Goal: Task Accomplishment & Management: Use online tool/utility

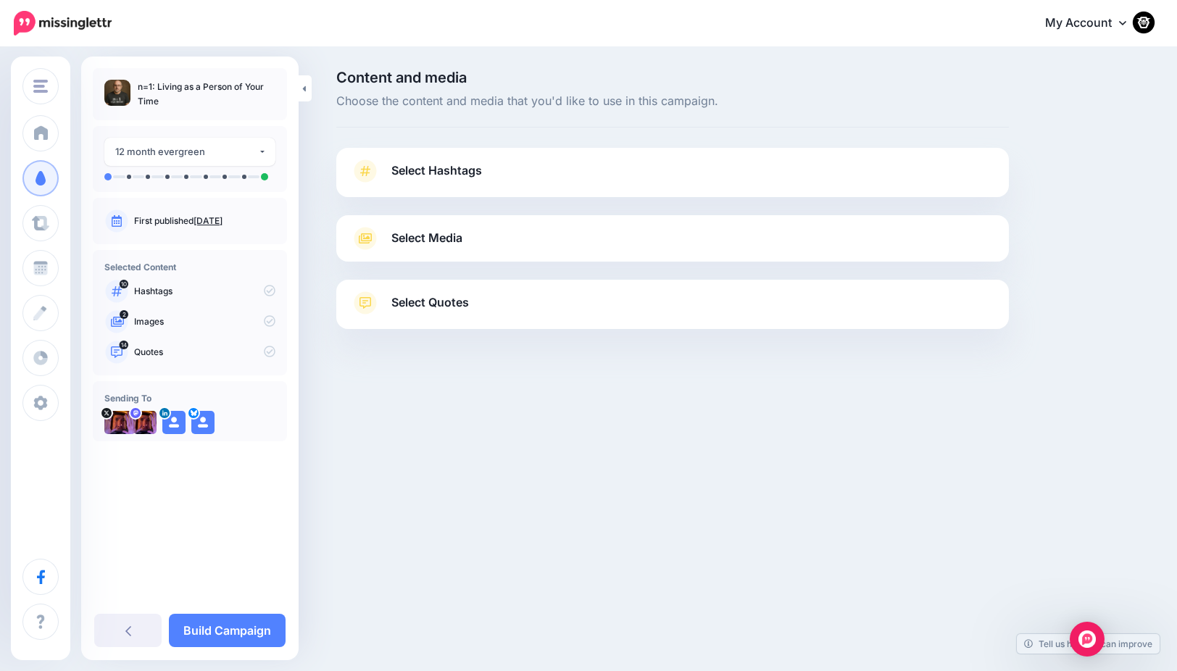
click at [443, 162] on span "Select Hashtags" at bounding box center [436, 171] width 91 height 20
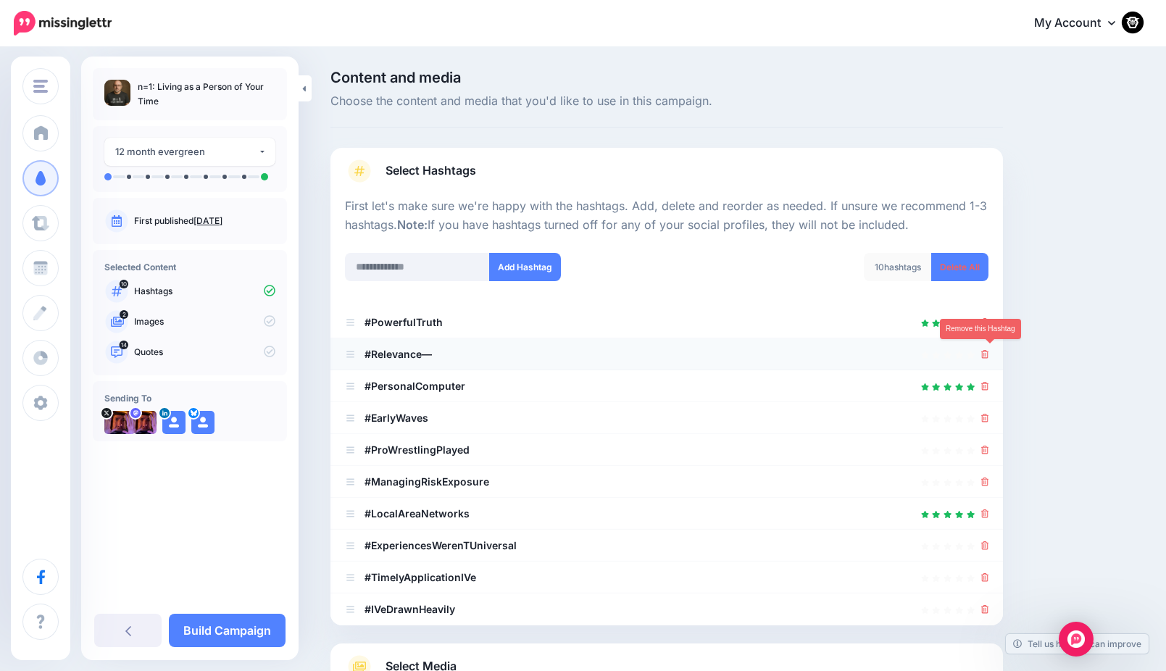
click at [989, 350] on icon at bounding box center [985, 354] width 8 height 9
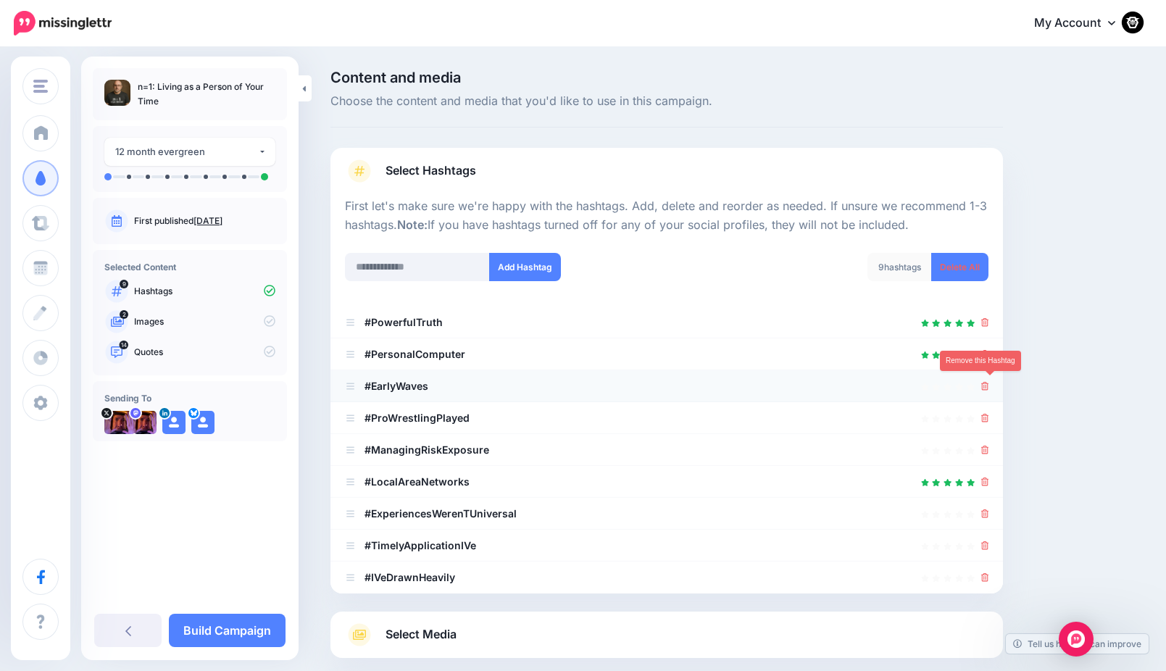
click at [989, 383] on icon at bounding box center [985, 386] width 8 height 9
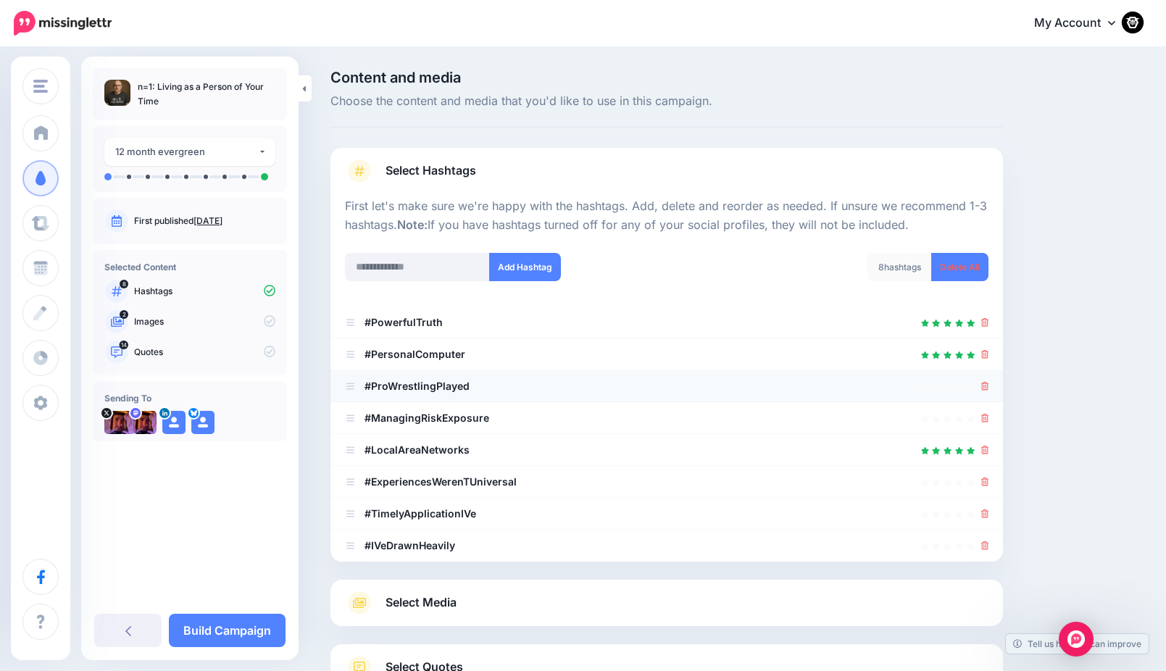
click at [989, 383] on icon at bounding box center [985, 386] width 8 height 9
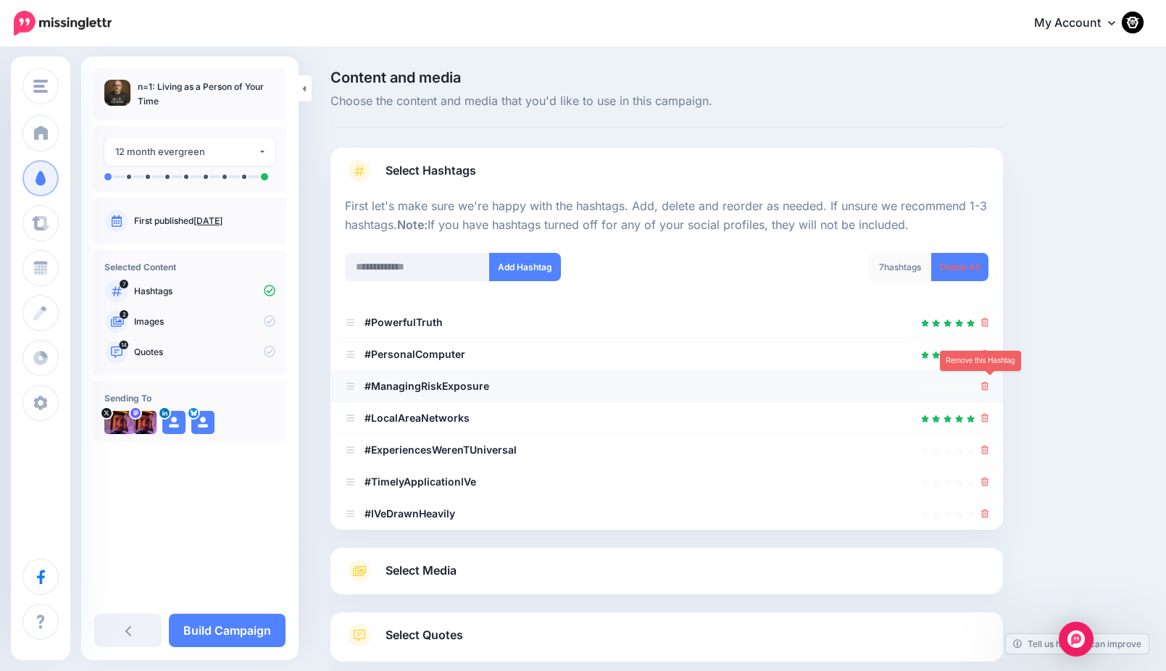
click at [989, 385] on icon at bounding box center [985, 386] width 8 height 9
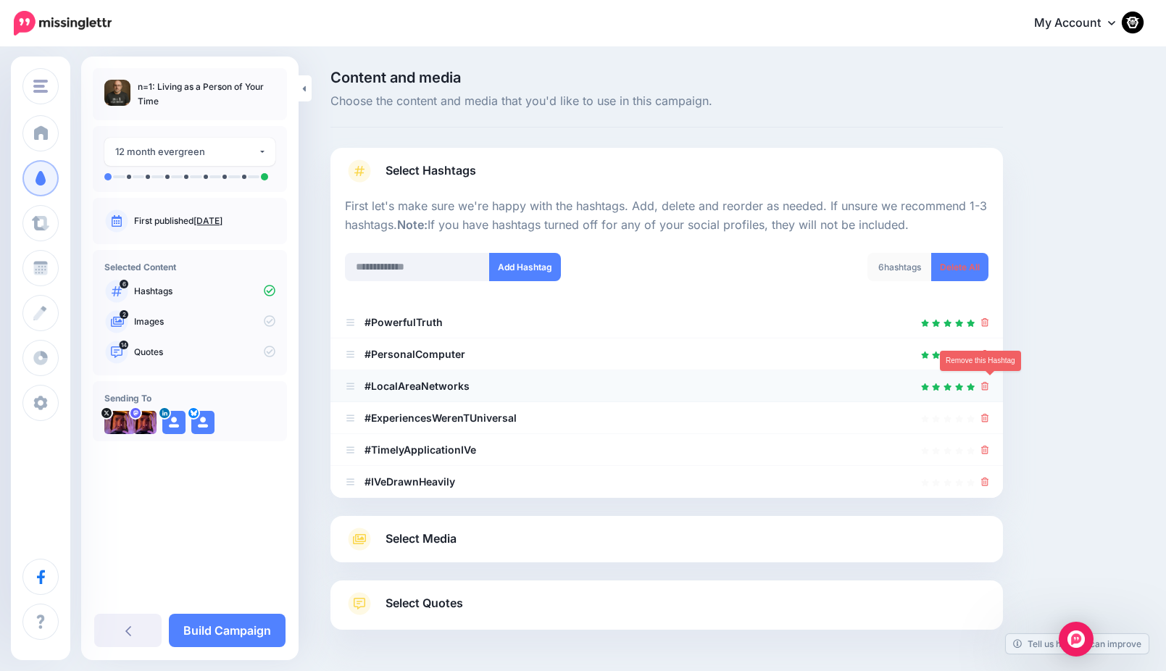
click at [989, 385] on icon at bounding box center [985, 386] width 8 height 9
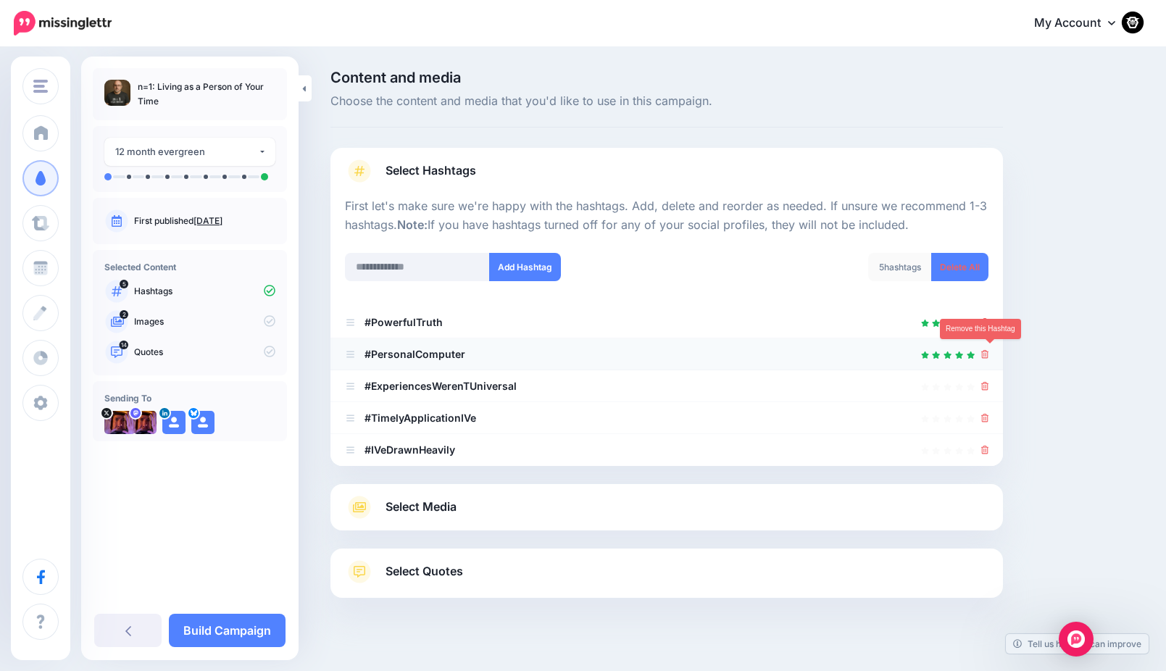
click at [989, 351] on icon at bounding box center [985, 354] width 8 height 9
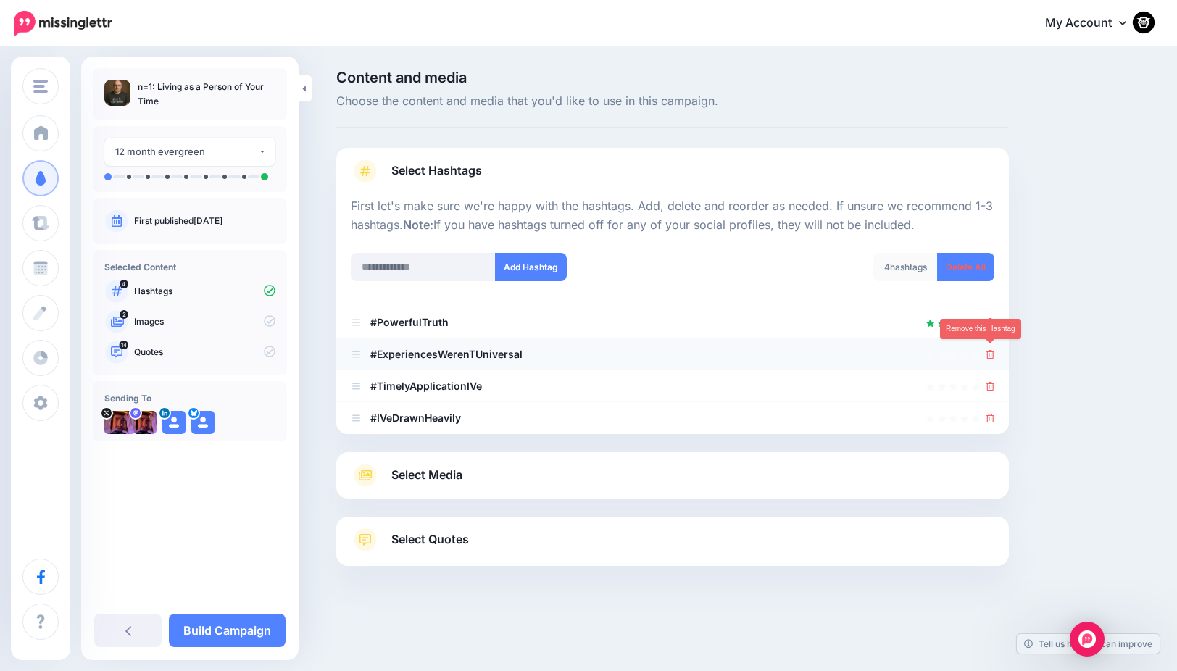
click at [990, 351] on icon at bounding box center [990, 354] width 8 height 9
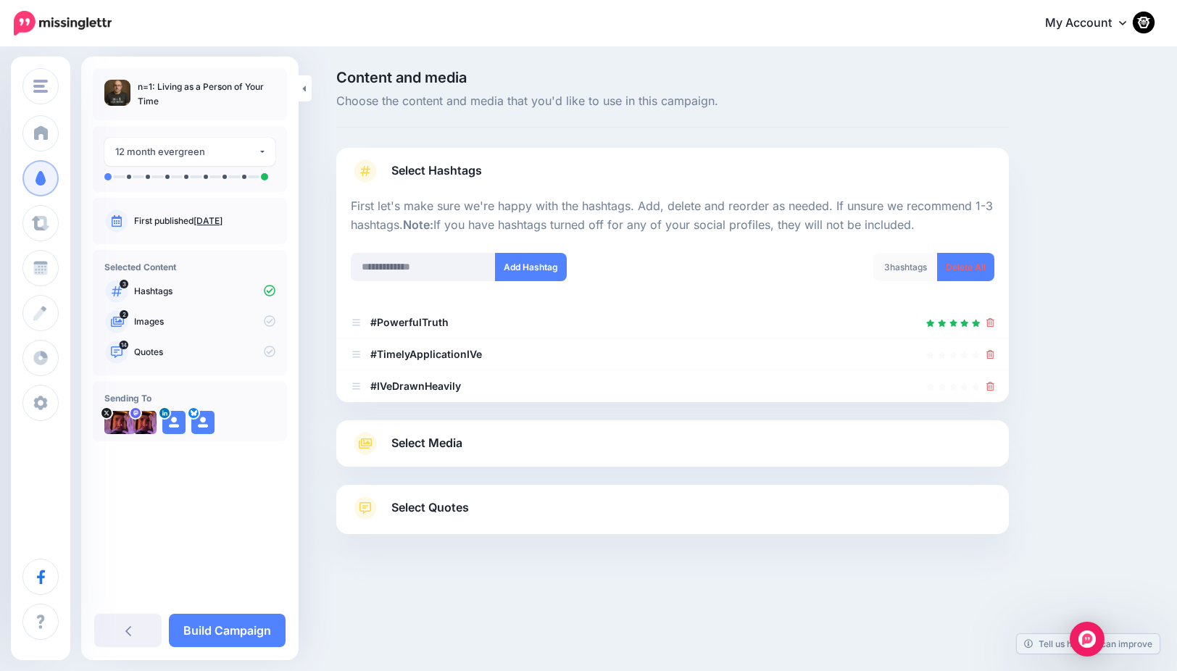
click at [990, 351] on icon at bounding box center [990, 354] width 8 height 9
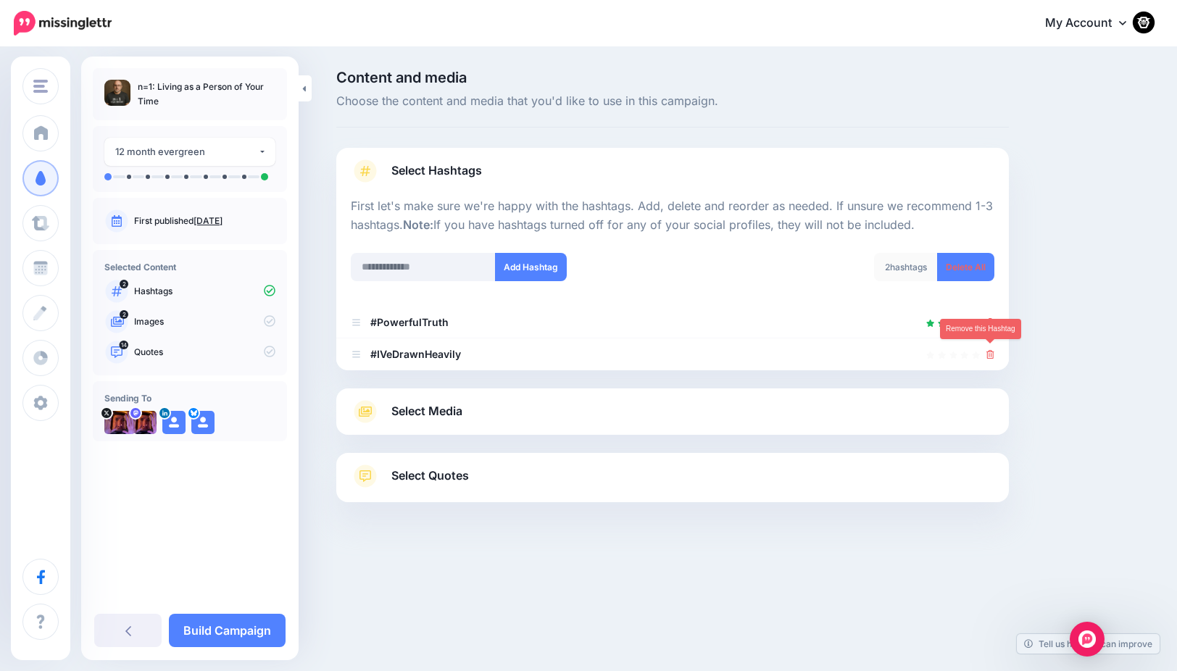
click at [990, 351] on icon at bounding box center [990, 354] width 8 height 9
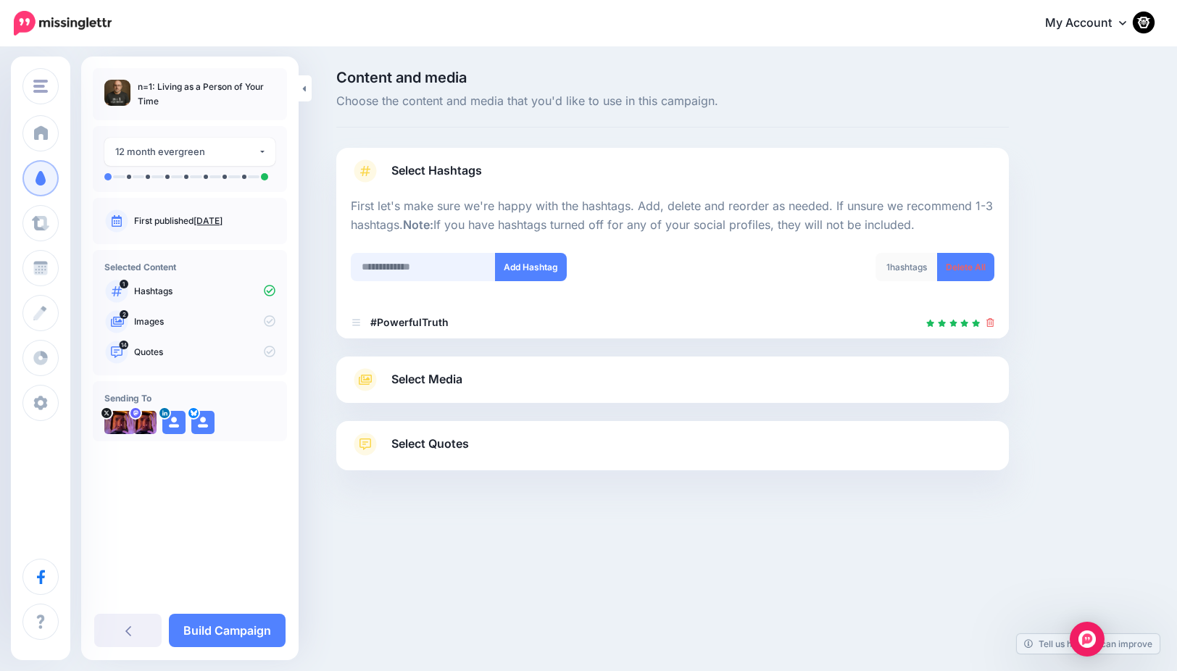
click at [383, 263] on input "text" at bounding box center [423, 267] width 145 height 28
type input "**********"
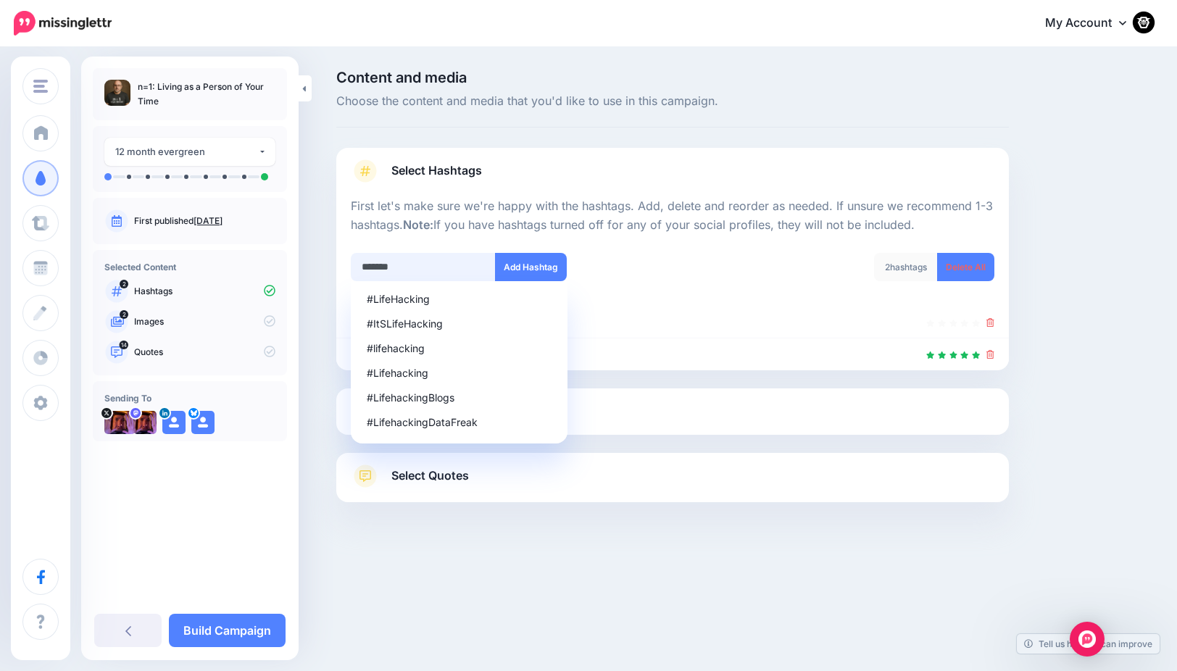
type input "********"
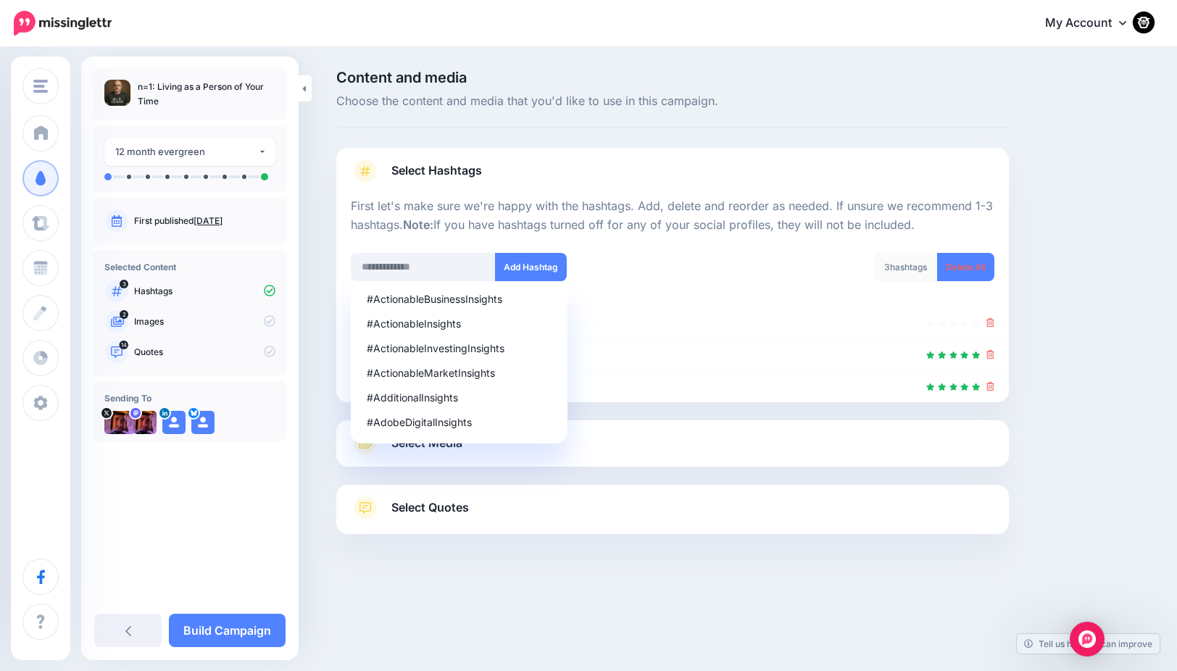
click at [1093, 422] on div "Content and media Choose the content and media that you'd like to use in this c…" at bounding box center [741, 338] width 833 height 536
click at [1088, 385] on div "Content and media Choose the content and media that you'd like to use in this c…" at bounding box center [741, 338] width 833 height 536
click at [648, 256] on div "#ActionableBusinessInsights #ActionableInsights #ActionableInvestingInsights #A…" at bounding box center [506, 267] width 311 height 28
click at [233, 631] on link "Build Campaign" at bounding box center [227, 630] width 117 height 33
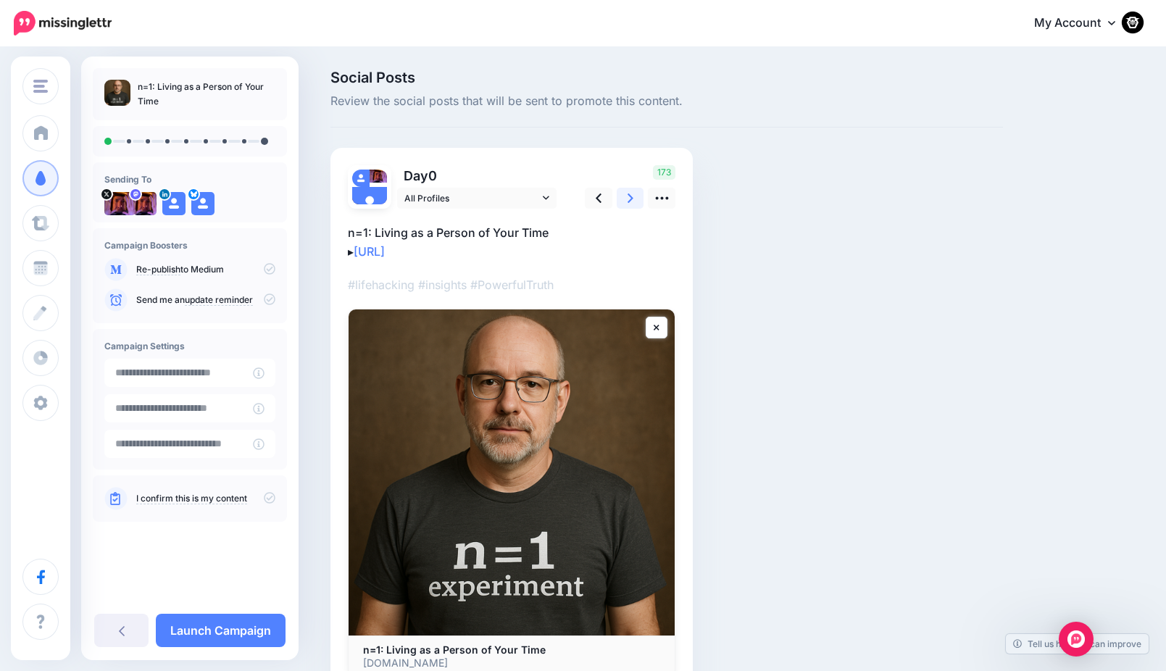
click at [631, 198] on link at bounding box center [631, 198] width 28 height 21
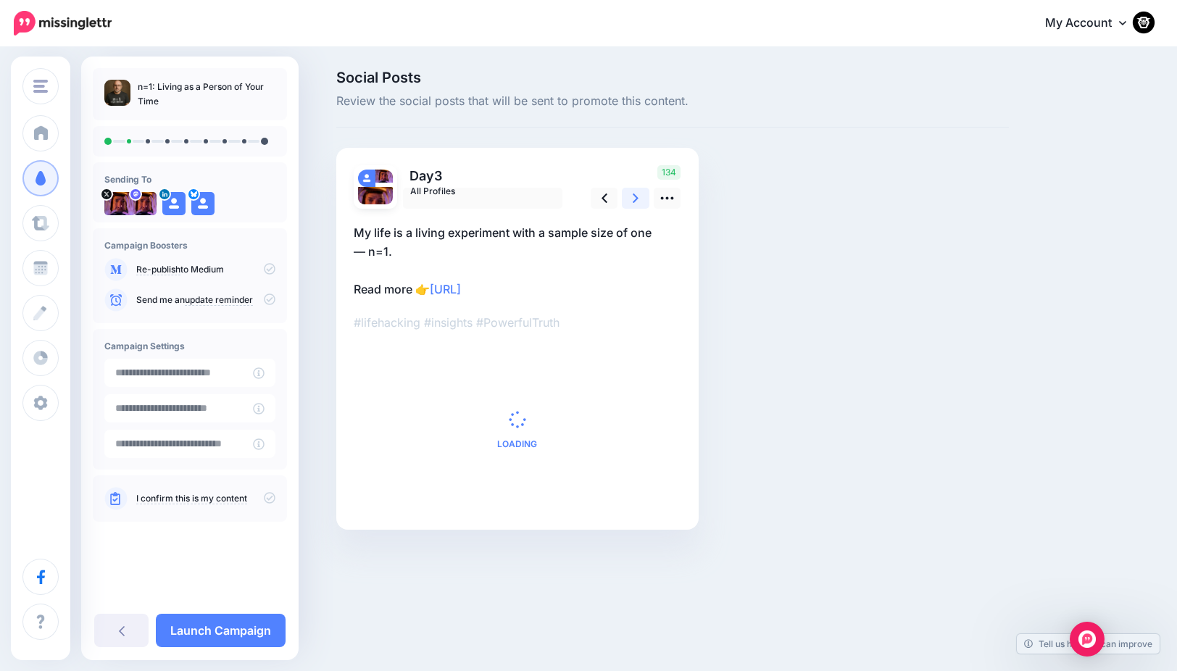
click at [631, 198] on link at bounding box center [636, 198] width 28 height 21
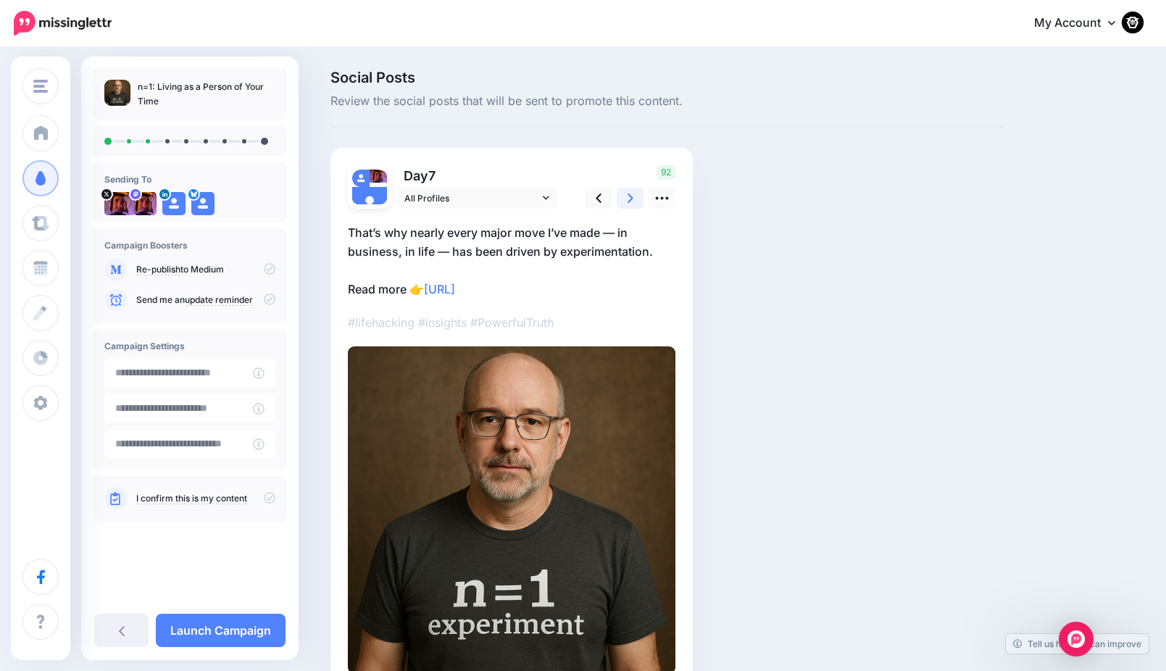
click at [631, 198] on link at bounding box center [631, 198] width 28 height 21
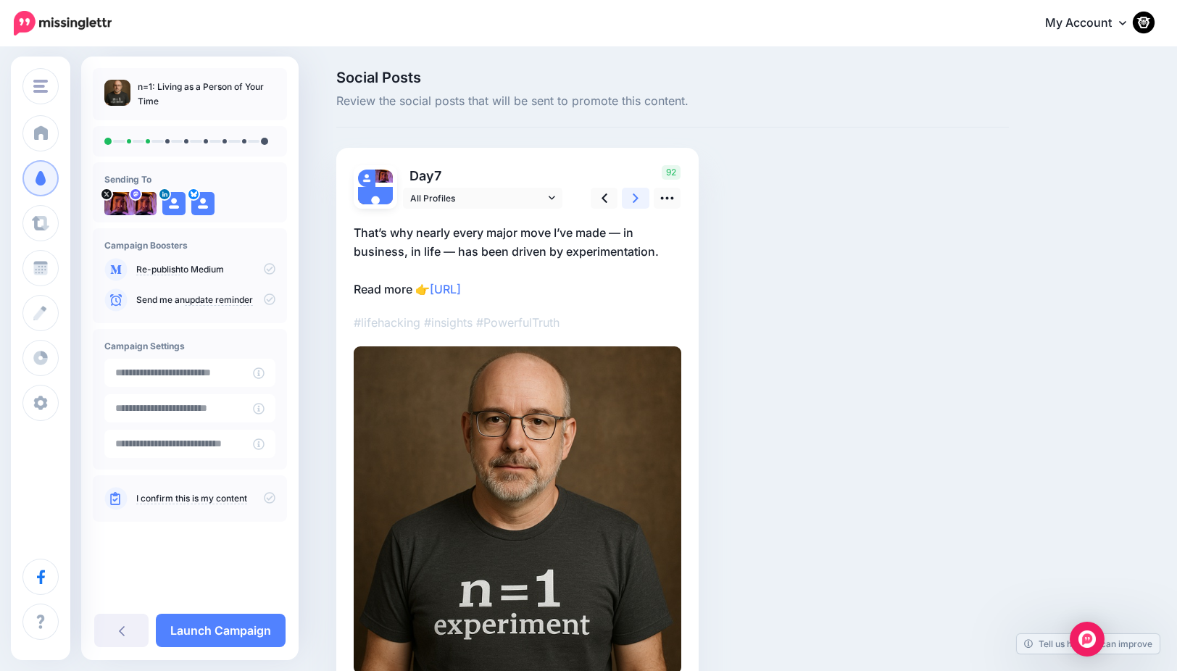
click at [631, 198] on link at bounding box center [636, 198] width 28 height 21
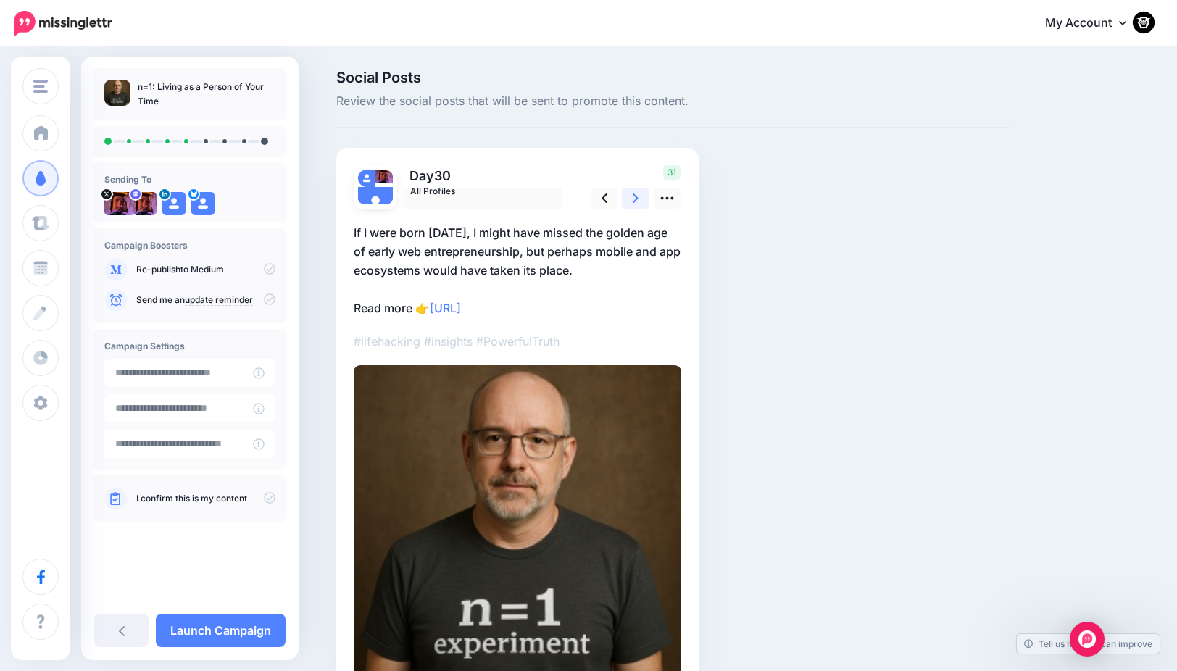
click at [631, 198] on link at bounding box center [636, 198] width 28 height 21
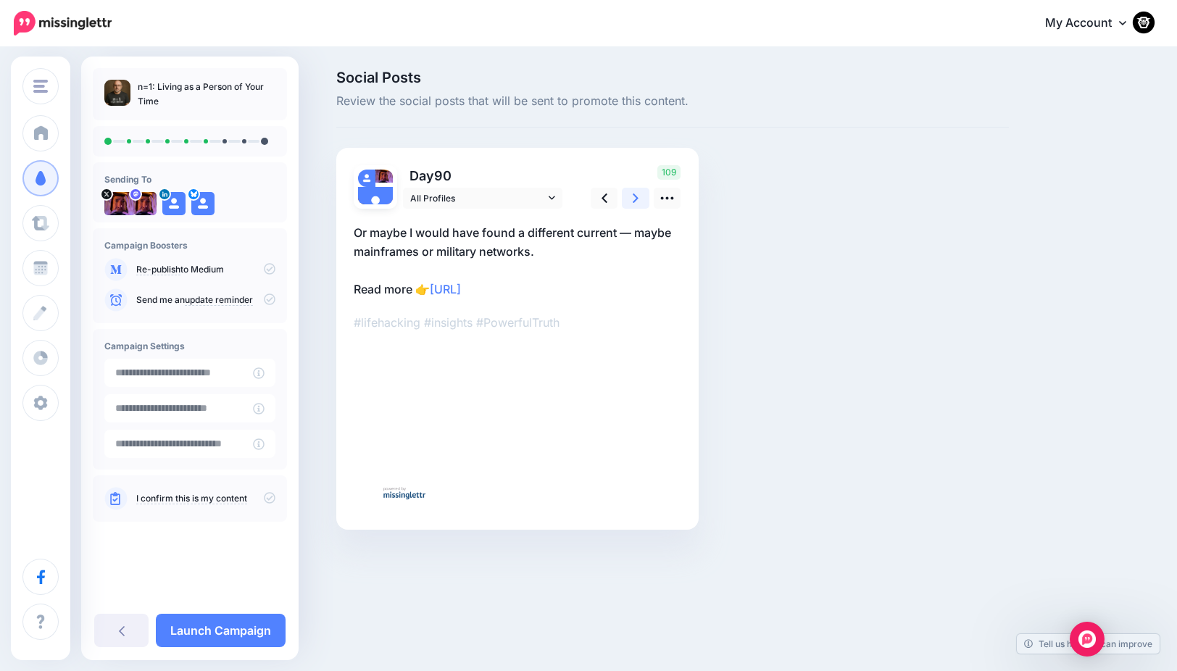
click at [631, 198] on link at bounding box center [636, 198] width 28 height 21
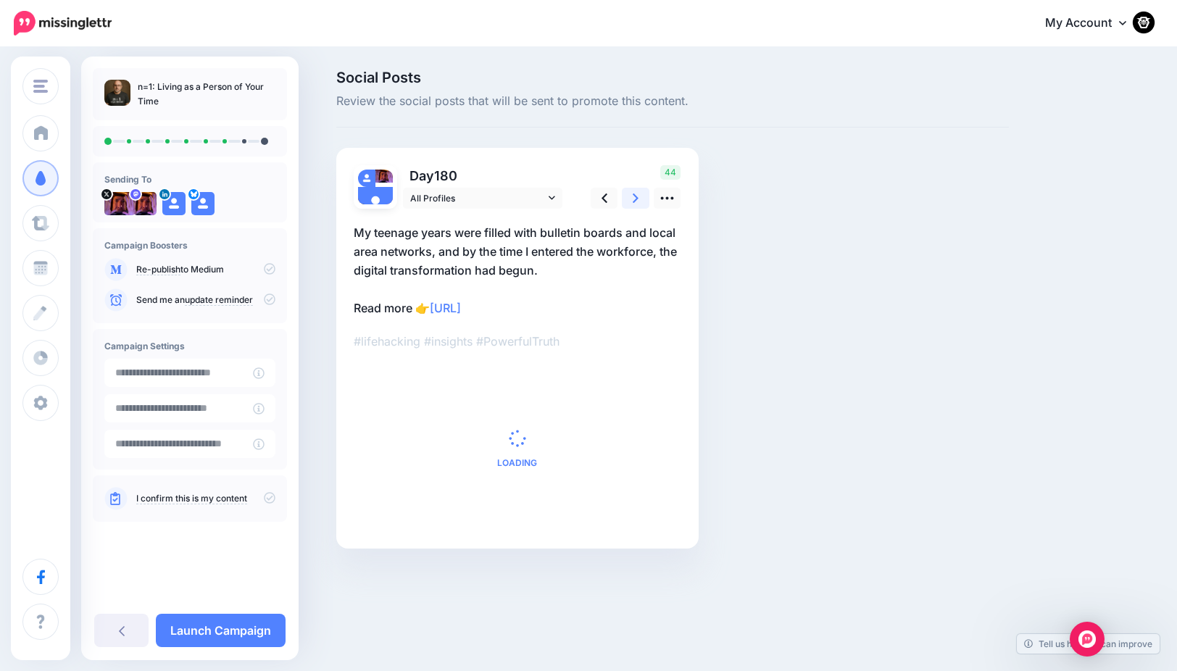
click at [631, 198] on link at bounding box center [636, 198] width 28 height 21
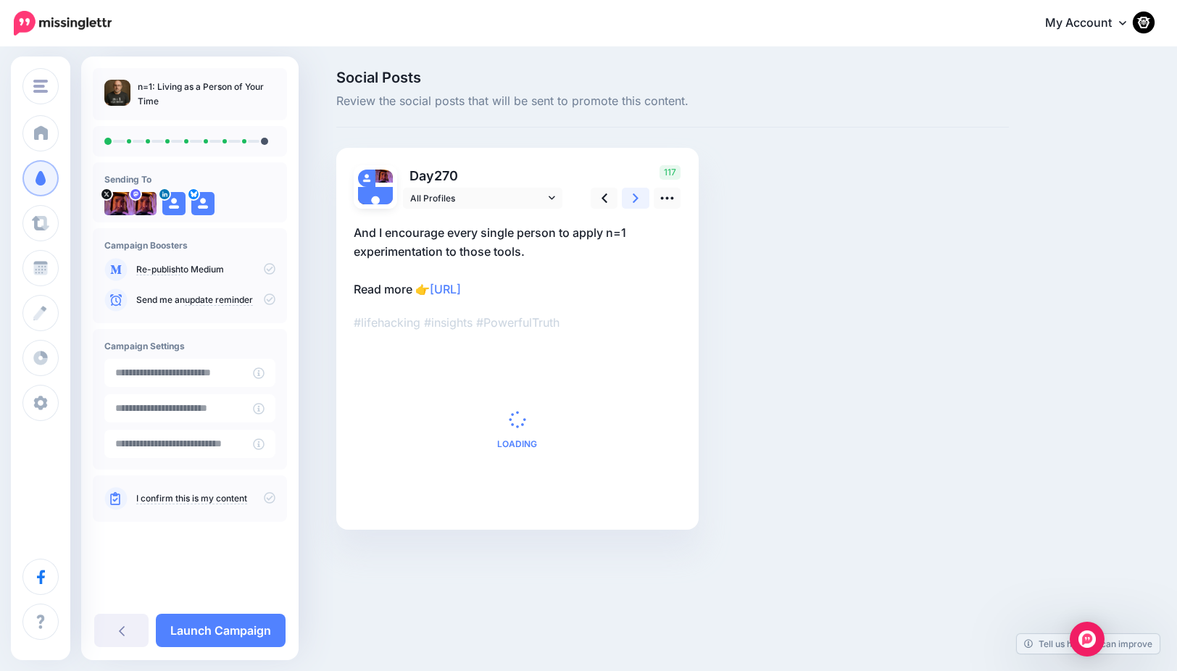
click at [631, 198] on link at bounding box center [636, 198] width 28 height 21
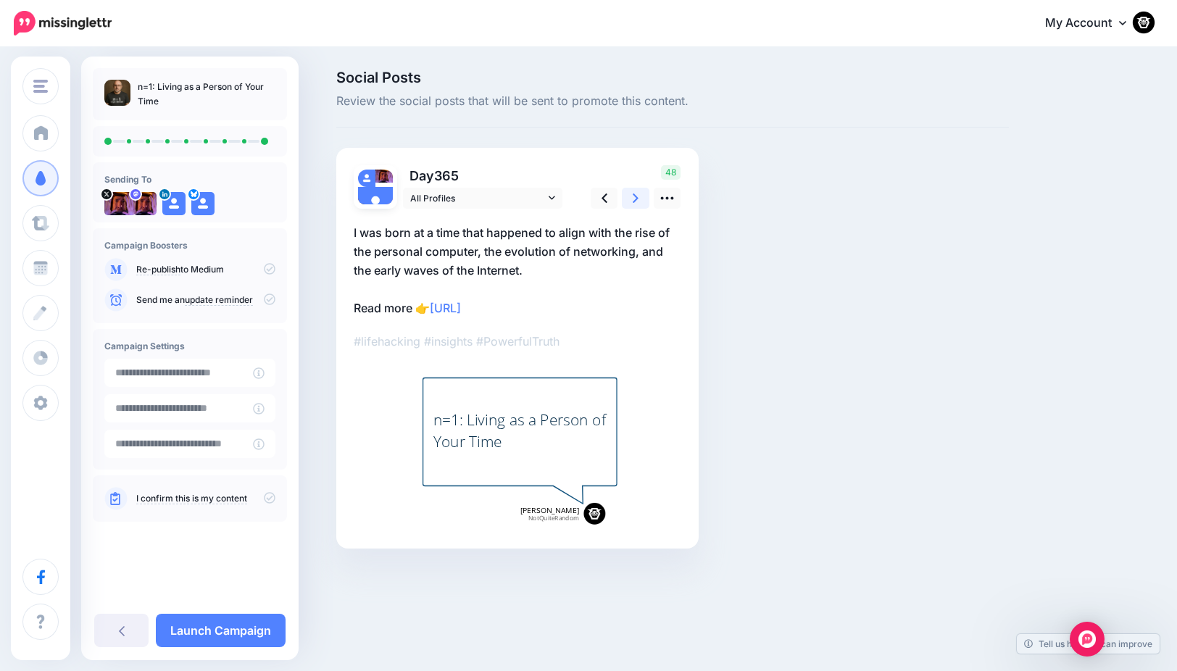
click at [631, 198] on link at bounding box center [636, 198] width 28 height 21
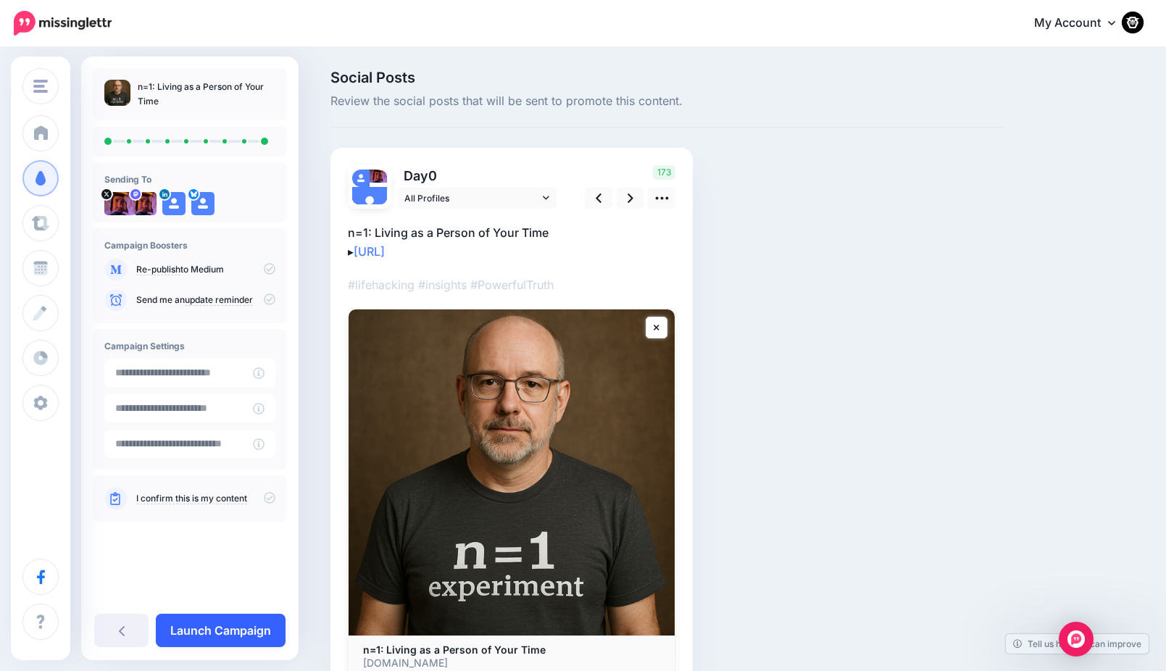
click at [242, 629] on link "Launch Campaign" at bounding box center [221, 630] width 130 height 33
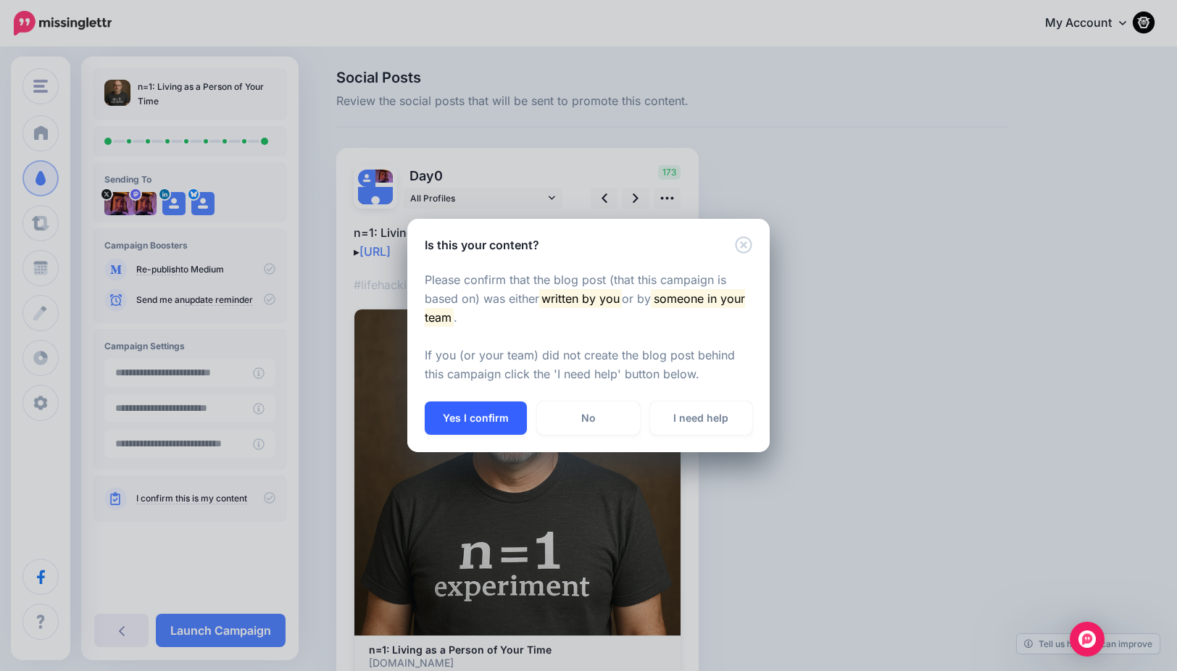
click at [477, 410] on button "Yes I confirm" at bounding box center [476, 417] width 102 height 33
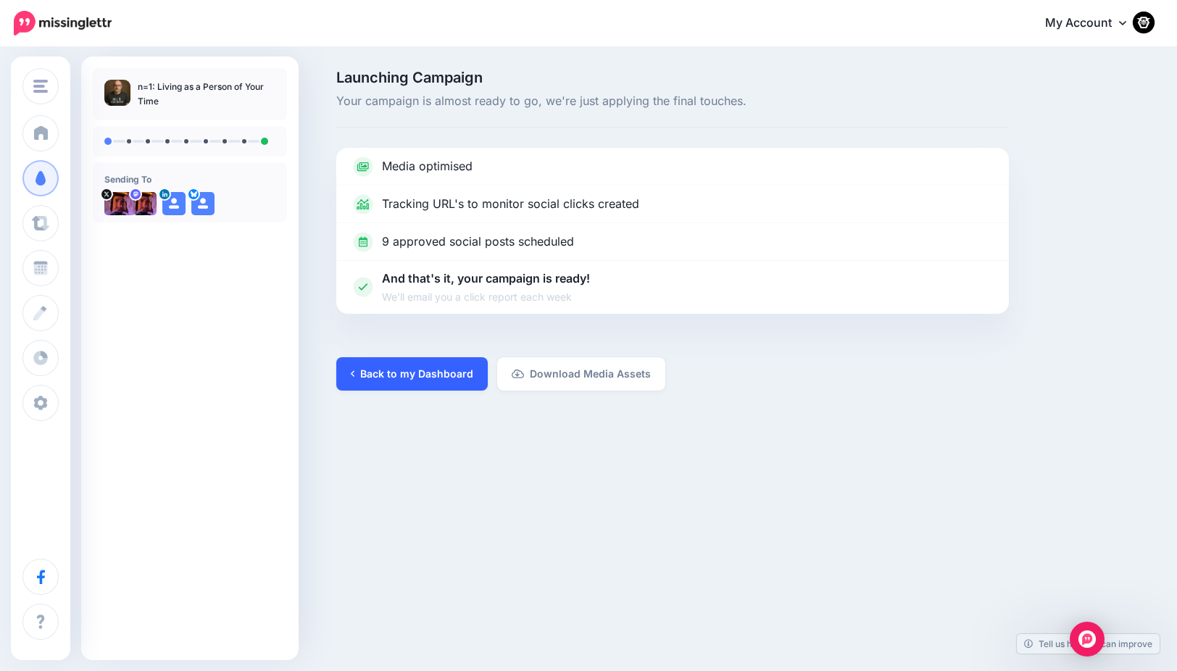
click at [375, 388] on link "Back to my Dashboard" at bounding box center [411, 373] width 151 height 33
